Goal: Transaction & Acquisition: Download file/media

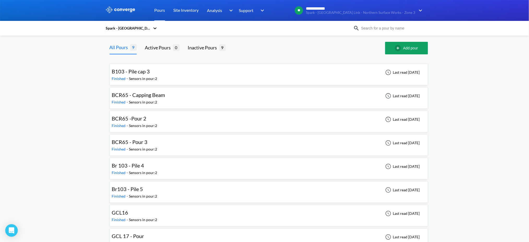
click at [144, 29] on div "Spark - [GEOGRAPHIC_DATA] Link - Northern Surface Works - Zone 3" at bounding box center [127, 28] width 45 height 6
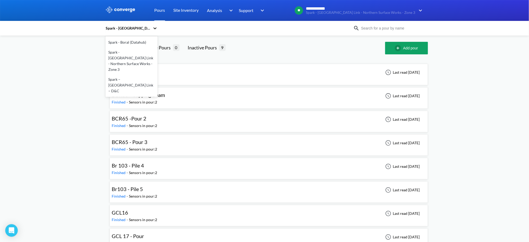
click at [143, 76] on div "Spark – [GEOGRAPHIC_DATA] Link – D&C" at bounding box center [131, 84] width 52 height 21
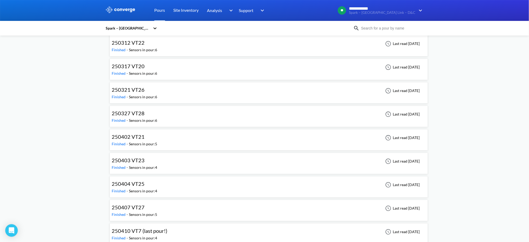
scroll to position [695, 0]
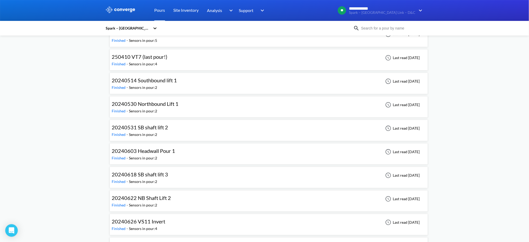
click at [193, 198] on div "20240622 NB Shaft Lift 2 Finished - Sensors in pour: 2 Last read [DATE]" at bounding box center [269, 200] width 314 height 17
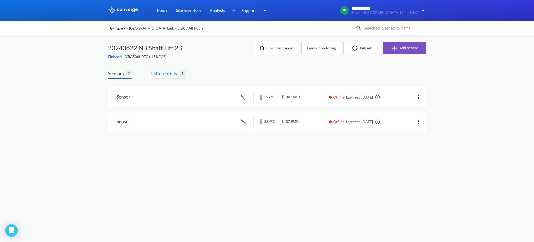
click at [161, 74] on span "Differentials" at bounding box center [165, 73] width 28 height 7
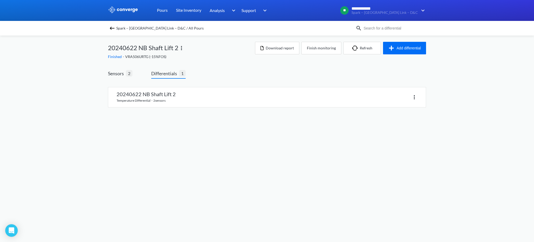
click at [183, 108] on div "20240622 NB Shaft Lift 2 temperature differential · 2 sensors" at bounding box center [267, 100] width 318 height 35
click at [194, 94] on link at bounding box center [267, 97] width 318 height 20
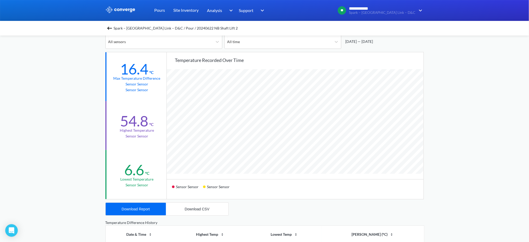
scroll to position [69, 0]
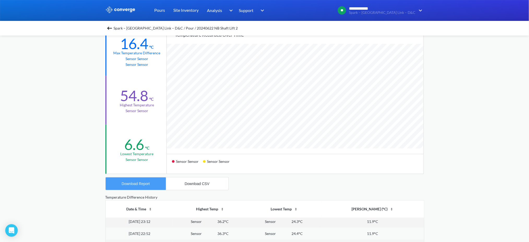
click at [153, 184] on button "Download Report" at bounding box center [136, 183] width 60 height 13
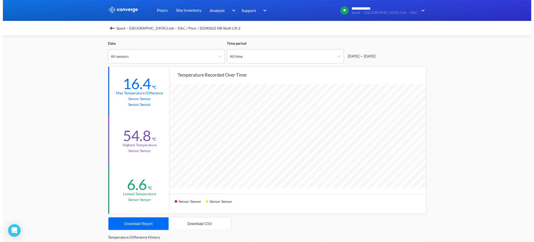
scroll to position [0, 0]
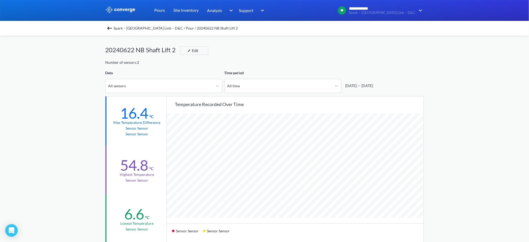
click at [110, 27] on img at bounding box center [109, 28] width 6 height 6
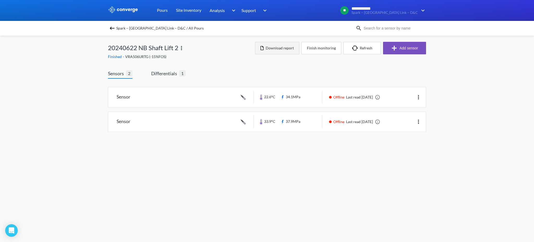
click at [268, 49] on button "Download report" at bounding box center [277, 48] width 44 height 13
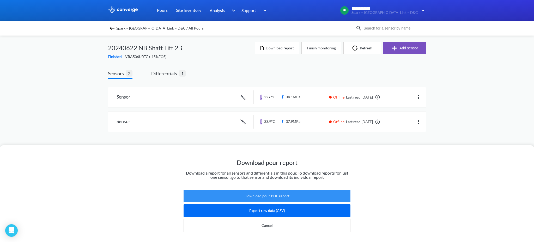
click at [282, 191] on button "Download pour PDF report" at bounding box center [267, 195] width 167 height 13
